Goal: Task Accomplishment & Management: Manage account settings

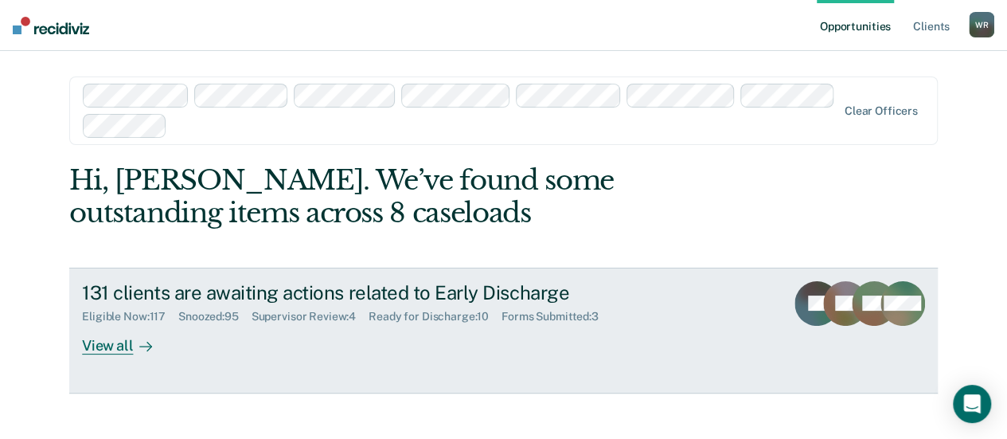
click at [446, 315] on div "Ready for Discharge : 10" at bounding box center [435, 317] width 133 height 14
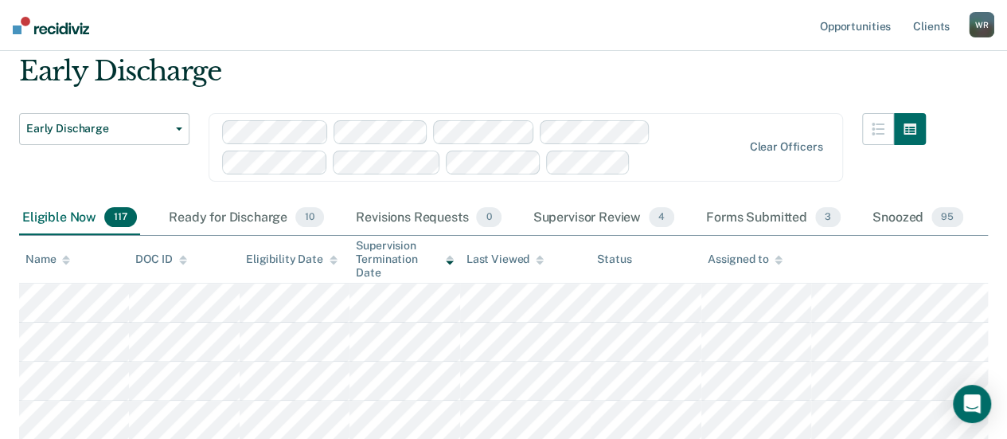
scroll to position [80, 0]
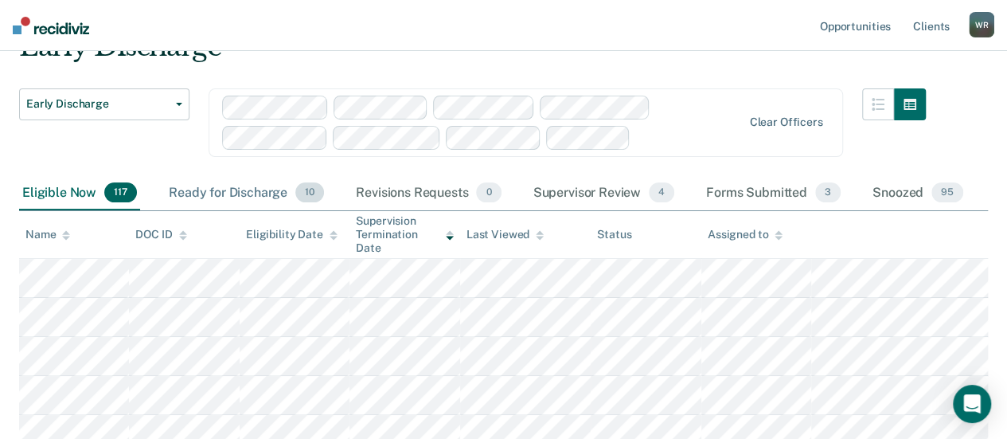
click at [270, 200] on div "Ready for Discharge 10" at bounding box center [247, 193] width 162 height 35
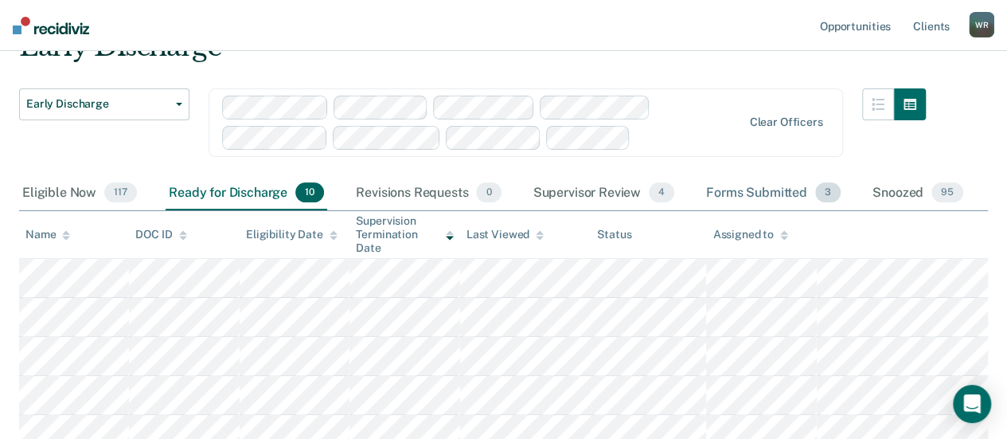
click at [780, 193] on div "Forms Submitted 3" at bounding box center [773, 193] width 141 height 35
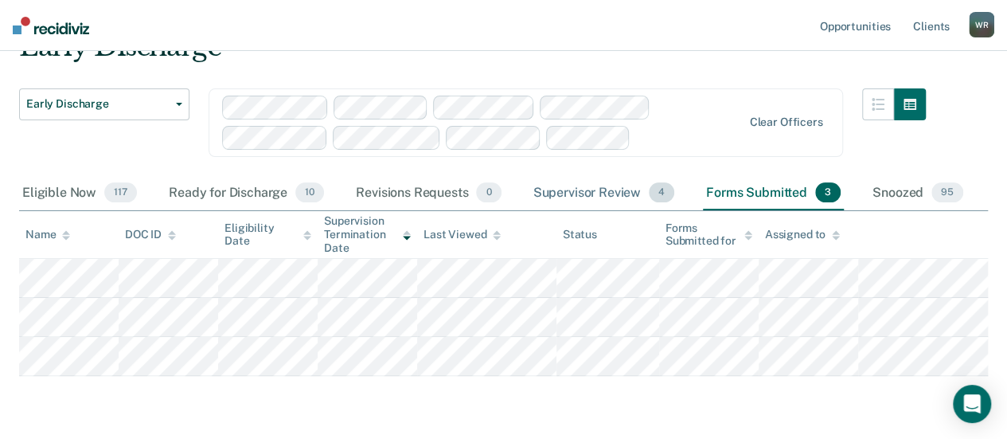
click at [596, 195] on div "Supervisor Review 4" at bounding box center [604, 193] width 148 height 35
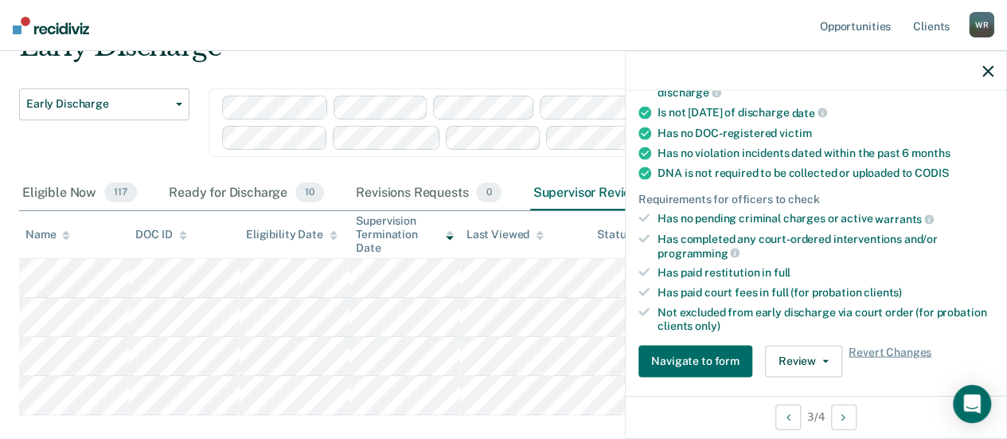
scroll to position [318, 0]
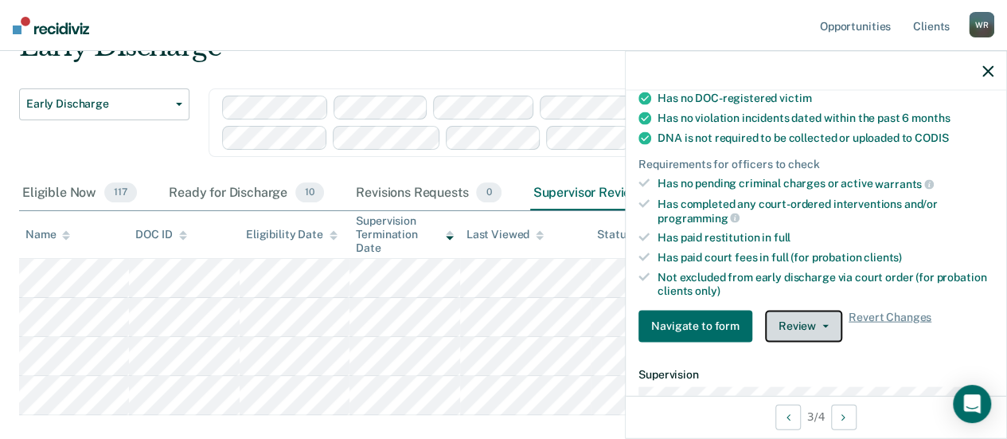
click at [808, 319] on button "Review" at bounding box center [803, 326] width 77 height 32
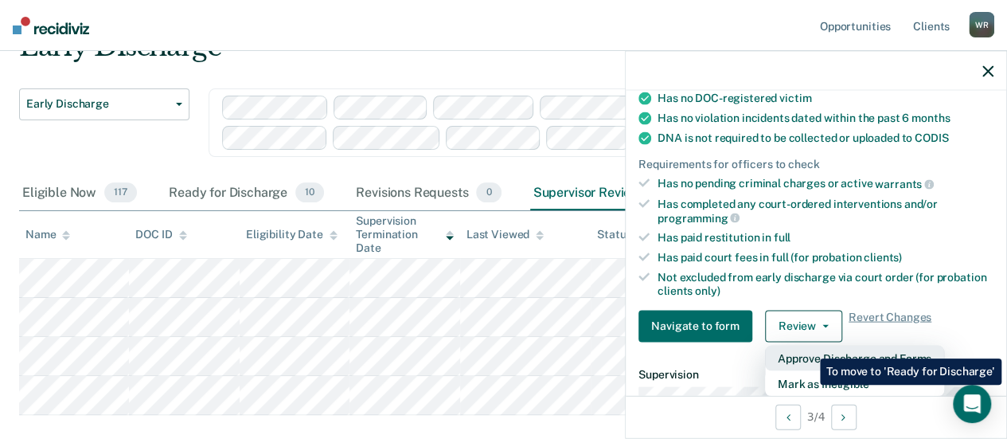
click at [808, 346] on button "Approve Discharge and Forms" at bounding box center [854, 357] width 179 height 25
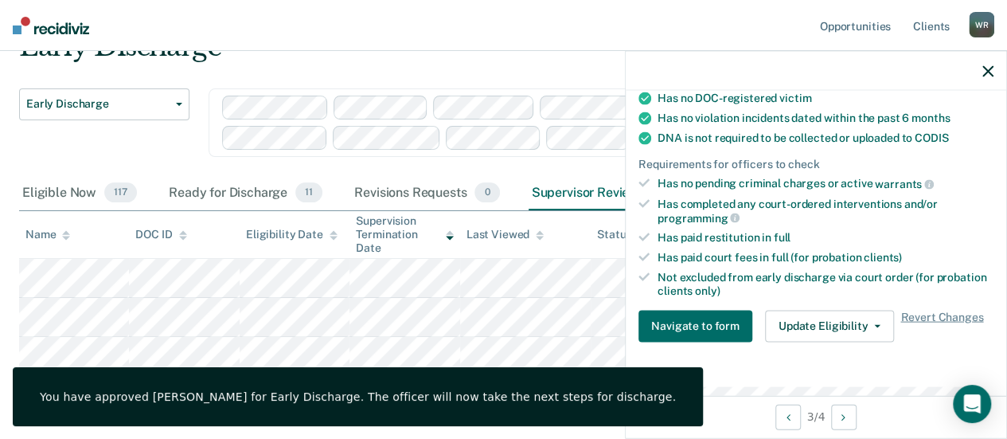
click at [984, 61] on div at bounding box center [816, 71] width 381 height 40
click at [990, 68] on icon "button" at bounding box center [987, 70] width 11 height 11
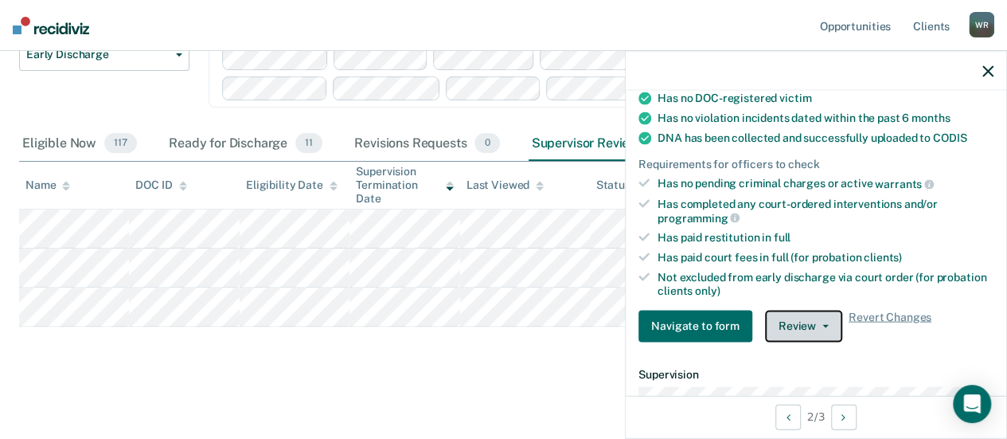
click at [810, 313] on button "Review" at bounding box center [803, 326] width 77 height 32
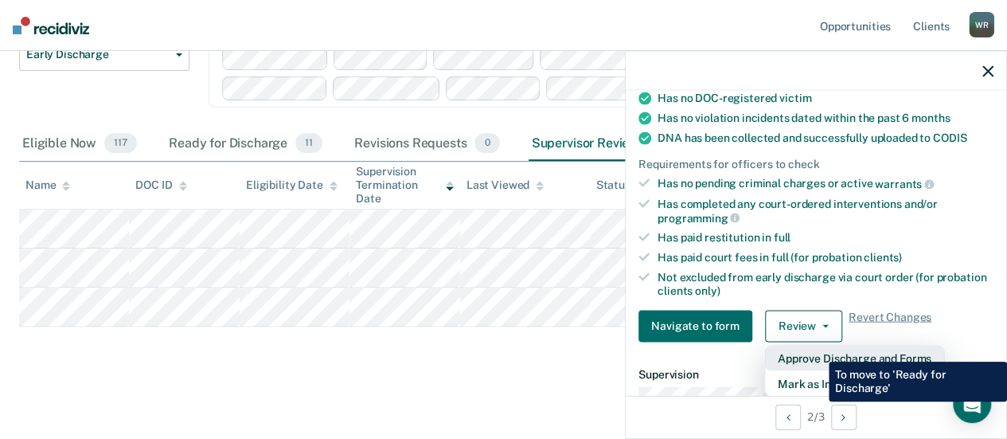
click at [817, 350] on button "Approve Discharge and Forms" at bounding box center [854, 357] width 179 height 25
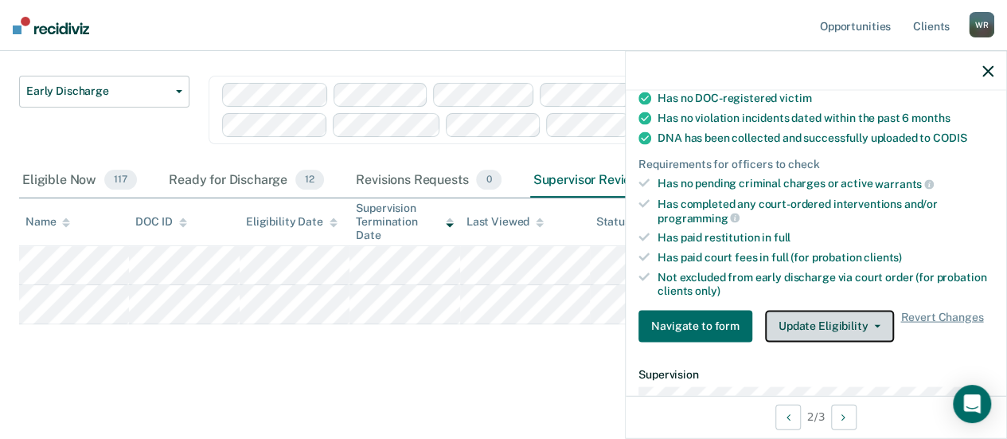
scroll to position [90, 0]
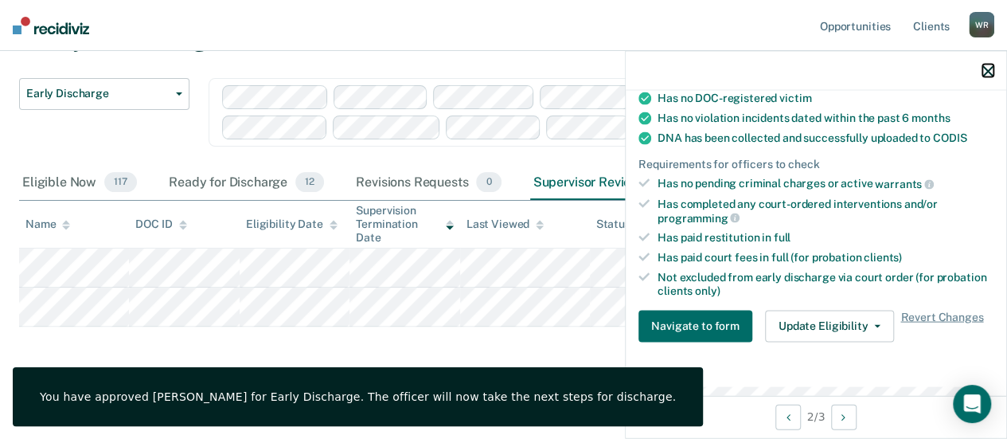
click at [991, 71] on icon "button" at bounding box center [987, 70] width 11 height 11
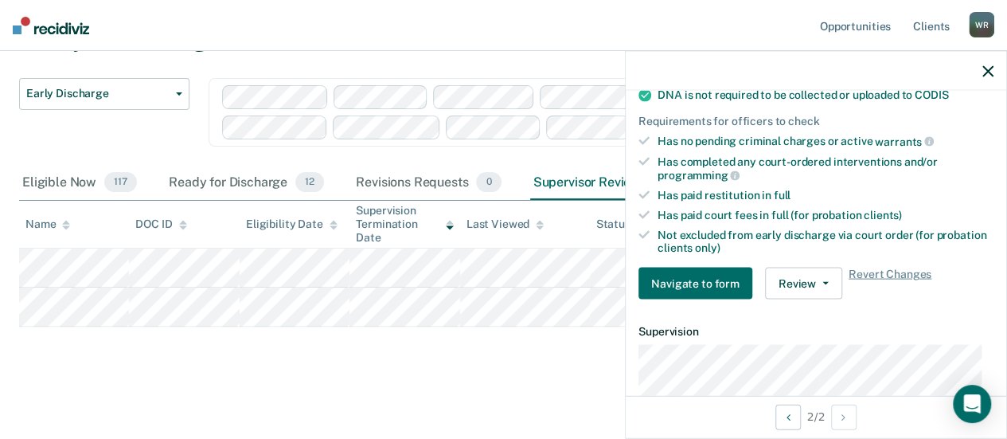
scroll to position [398, 0]
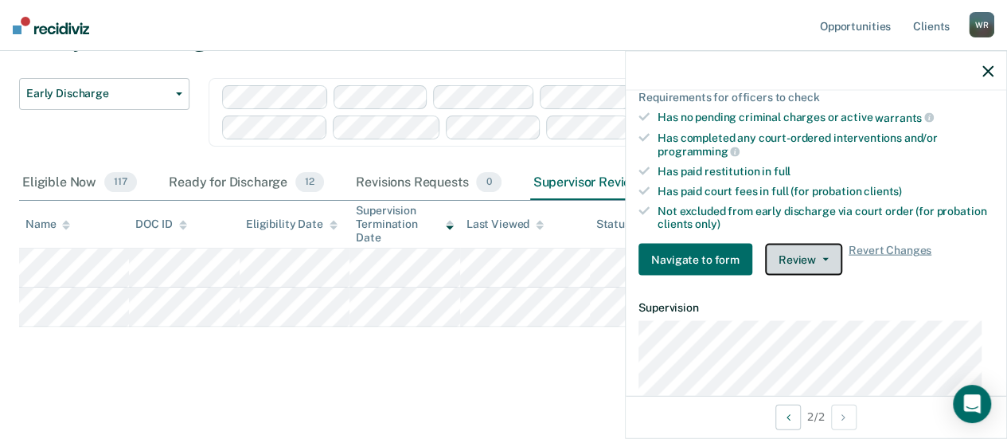
click at [822, 254] on button "Review" at bounding box center [803, 260] width 77 height 32
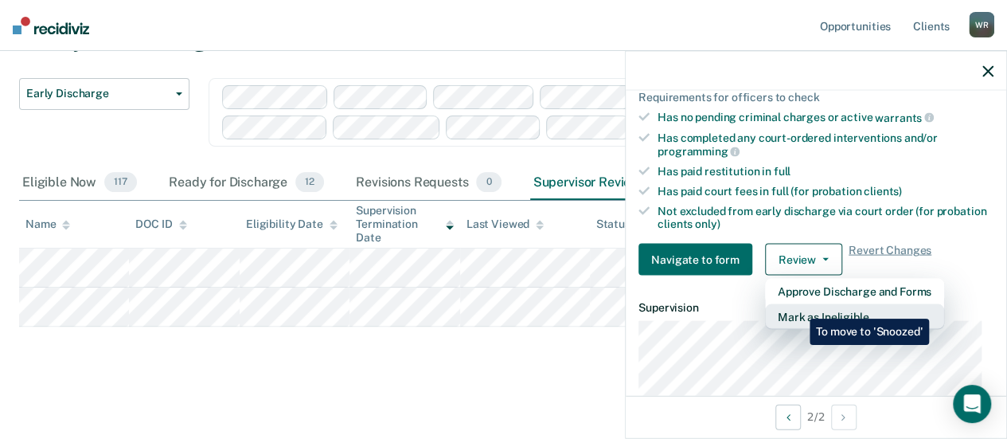
click at [798, 306] on button "Mark as Ineligible" at bounding box center [854, 316] width 179 height 25
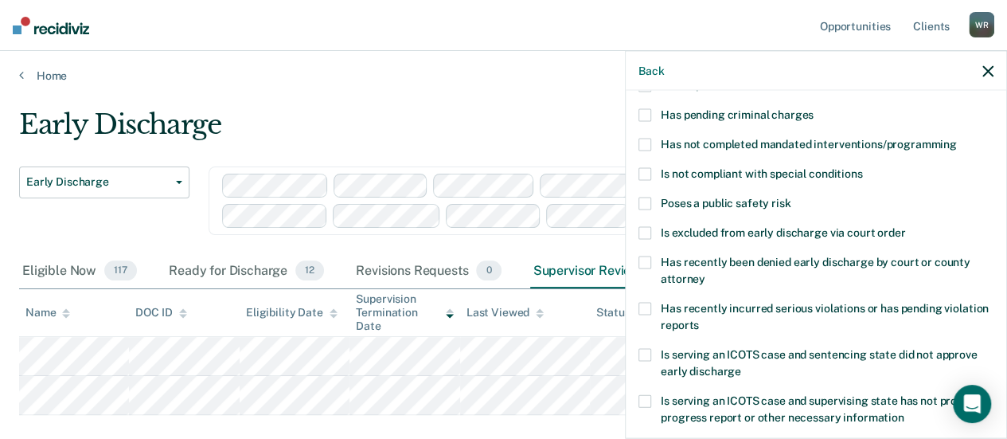
scroll to position [0, 0]
click at [986, 69] on icon "button" at bounding box center [987, 70] width 11 height 11
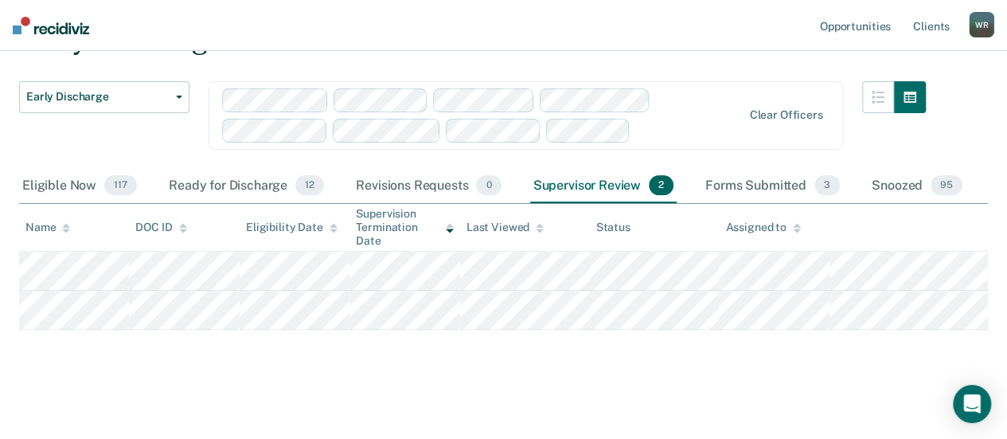
scroll to position [90, 0]
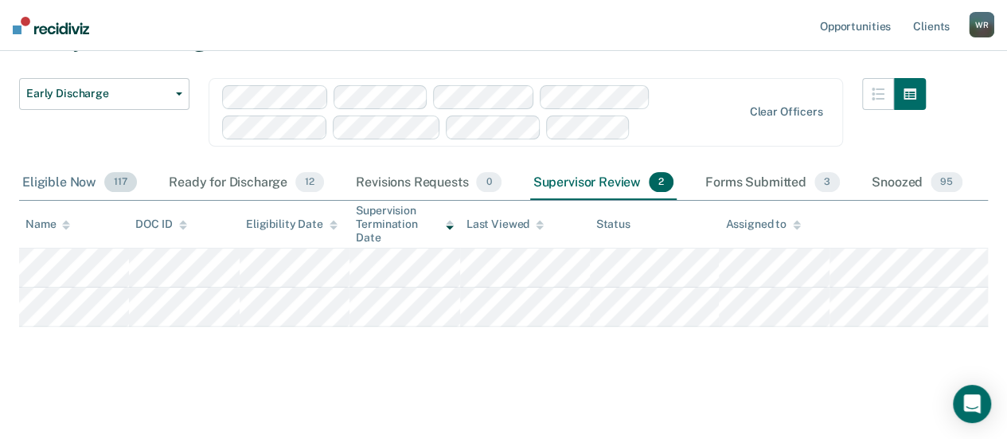
click at [68, 178] on div "Eligible Now 117" at bounding box center [79, 183] width 121 height 35
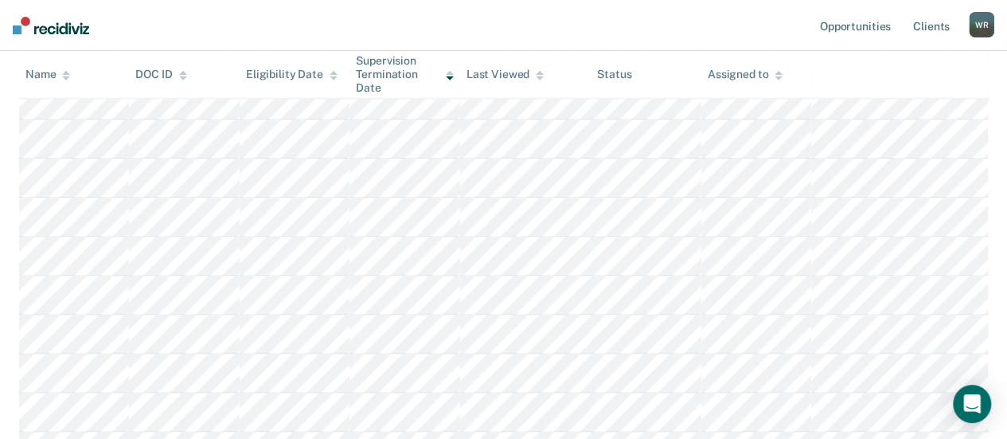
scroll to position [762, 0]
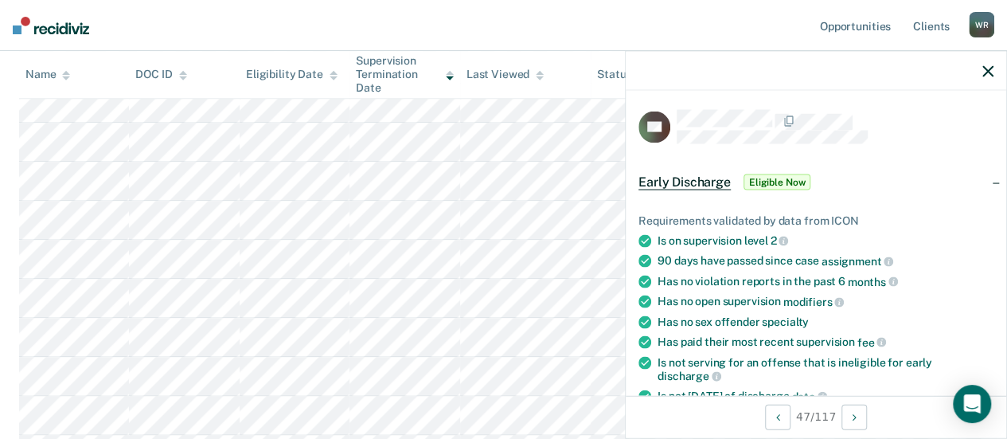
click at [468, 26] on nav "Opportunities Client s [PERSON_NAME] [PERSON_NAME] Profile How it works Log Out" at bounding box center [503, 25] width 1007 height 51
click at [990, 68] on icon "button" at bounding box center [987, 70] width 11 height 11
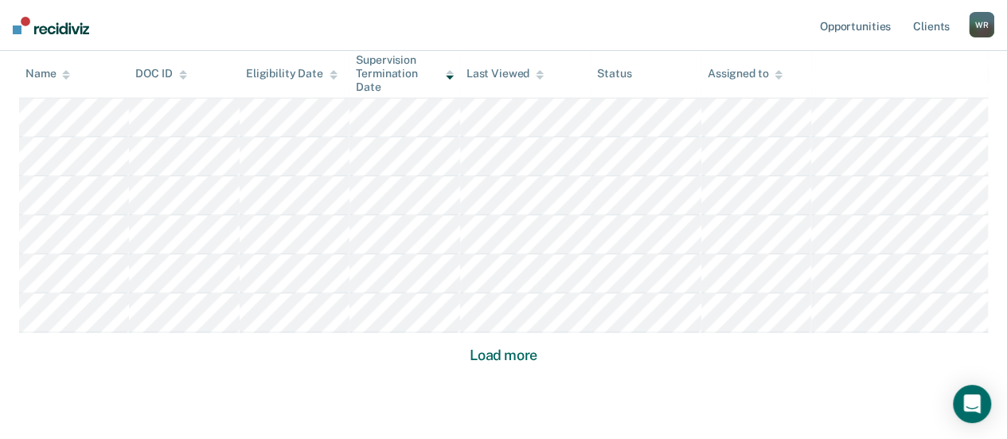
scroll to position [1240, 0]
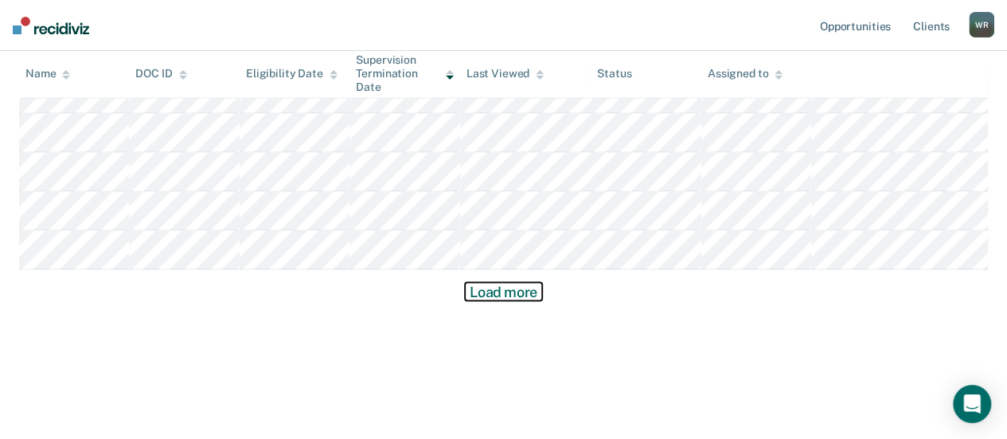
click at [492, 289] on button "Load more" at bounding box center [503, 291] width 77 height 19
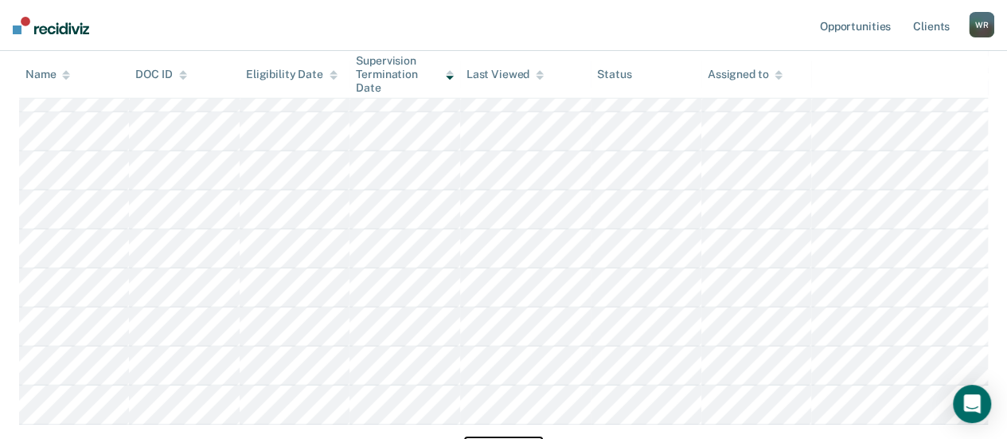
scroll to position [2354, 0]
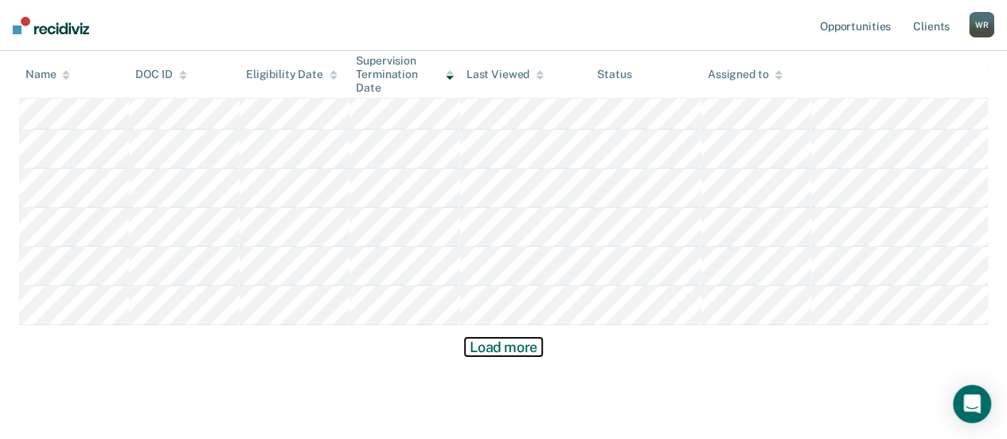
click at [503, 344] on button "Load more" at bounding box center [503, 347] width 77 height 19
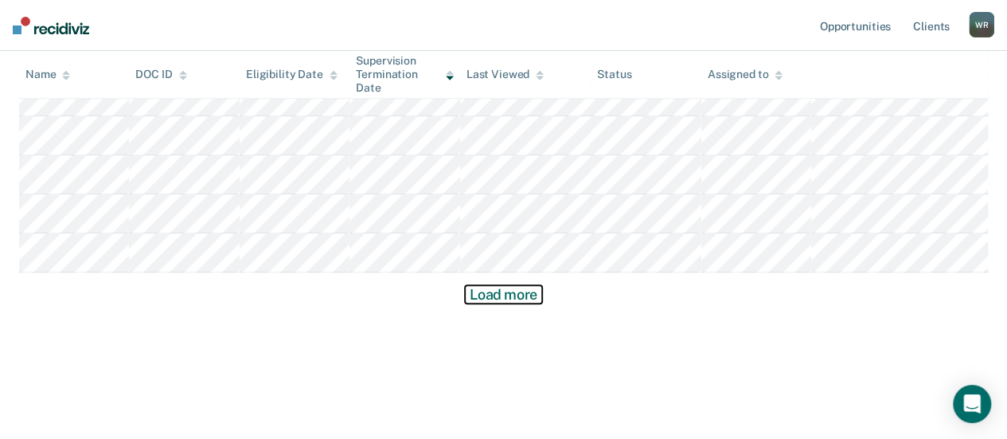
scroll to position [3580, 0]
click at [520, 292] on button "Load more" at bounding box center [503, 291] width 77 height 19
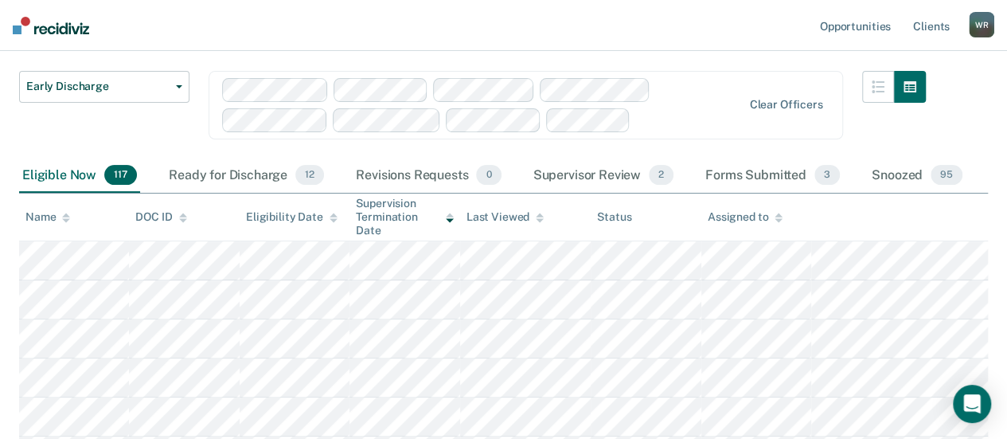
scroll to position [0, 0]
